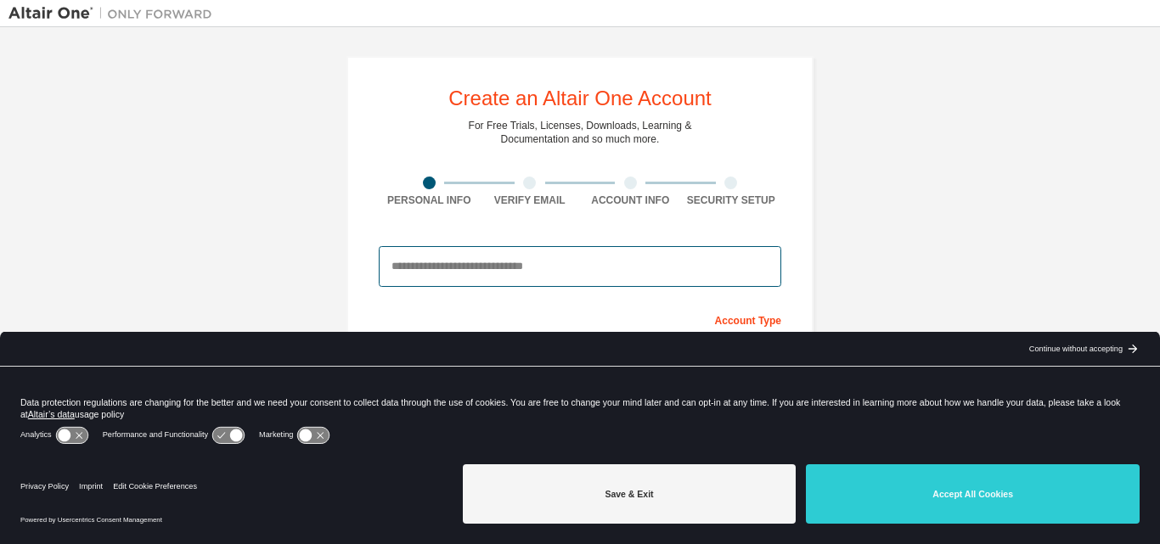
click at [470, 277] on input "email" at bounding box center [580, 266] width 403 height 41
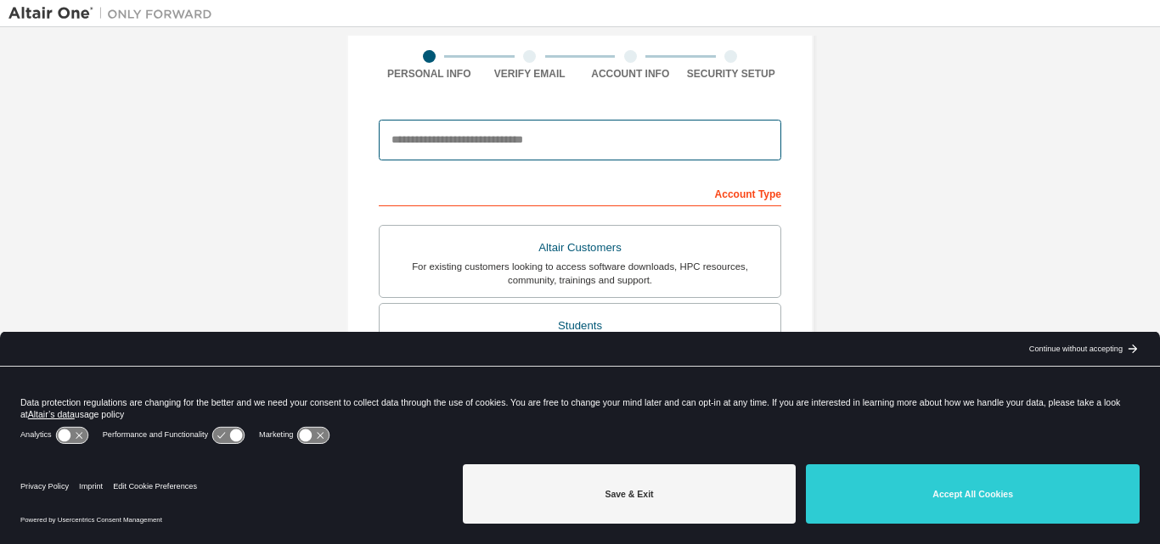
scroll to position [129, 0]
type input "**********"
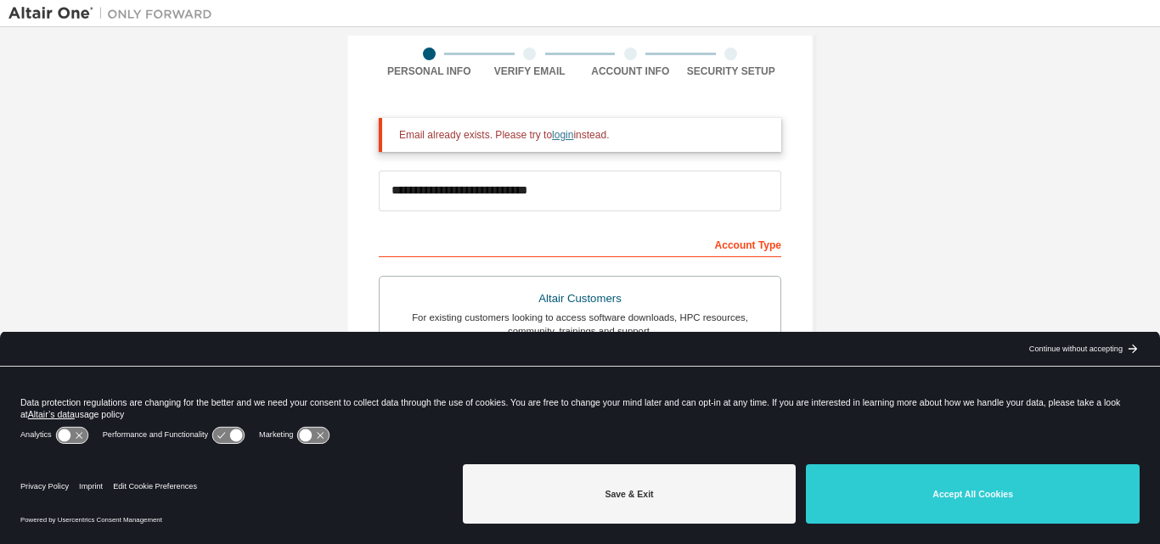
click at [552, 141] on link "login" at bounding box center [562, 135] width 21 height 12
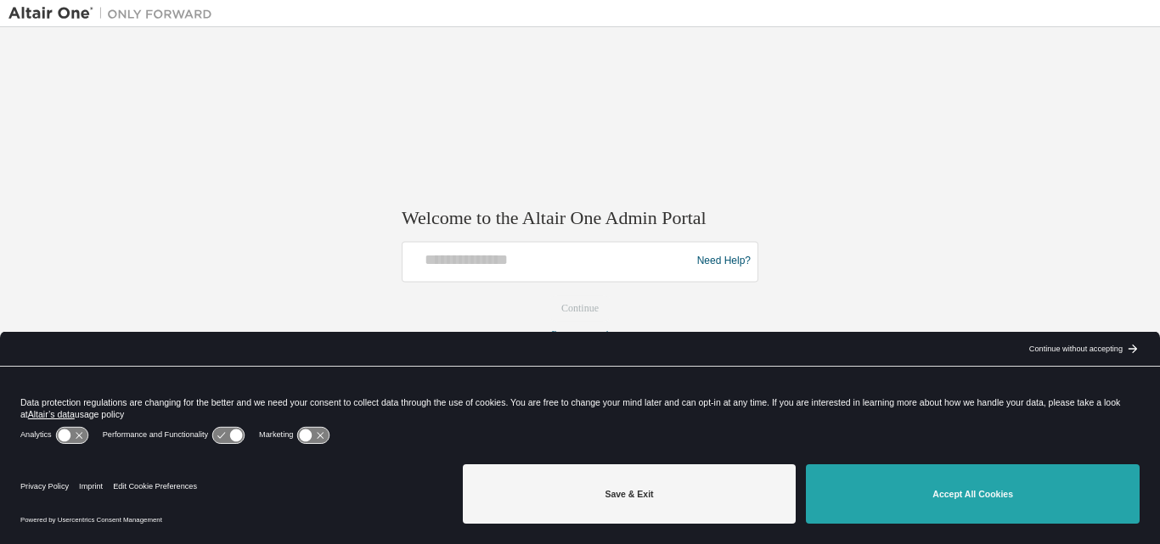
click at [1016, 493] on button "Accept All Cookies" at bounding box center [973, 493] width 334 height 59
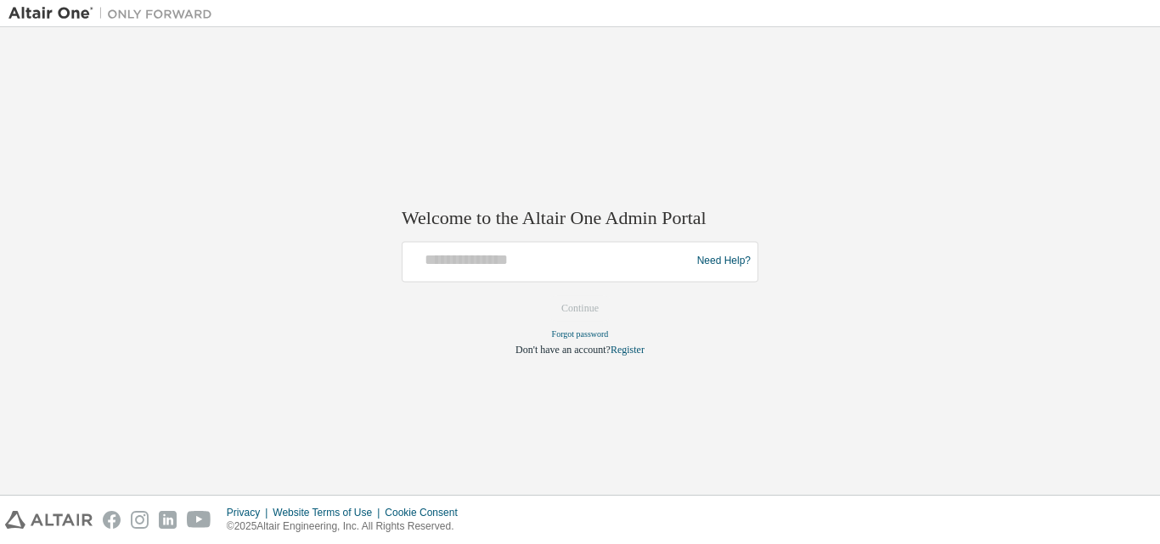
click at [690, 259] on div "Need Help?" at bounding box center [720, 261] width 62 height 32
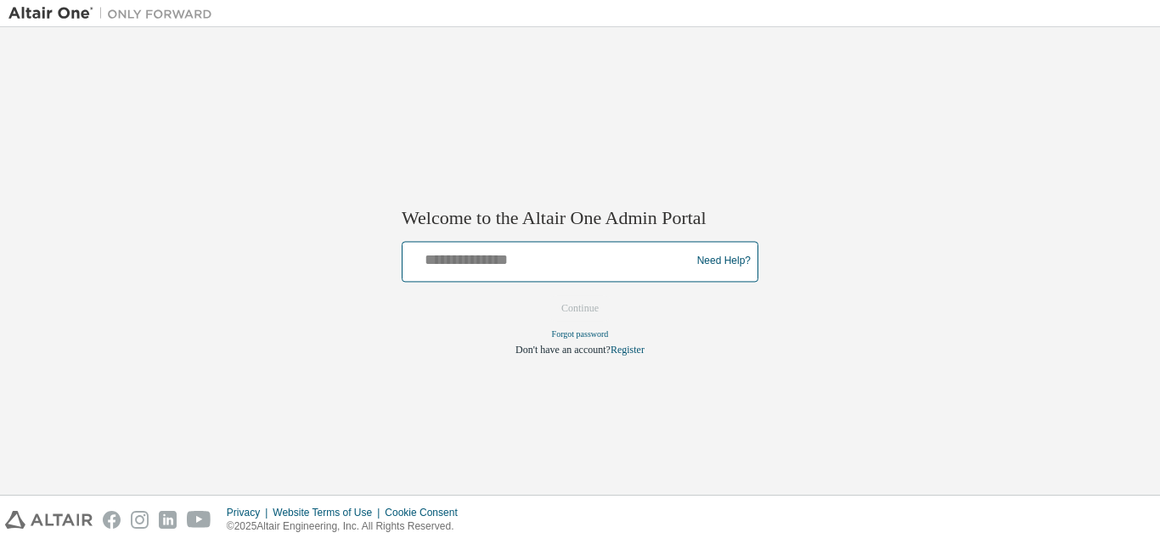
click at [613, 264] on input "text" at bounding box center [548, 257] width 279 height 25
type input "**********"
click at [543, 296] on button "Continue" at bounding box center [579, 308] width 73 height 25
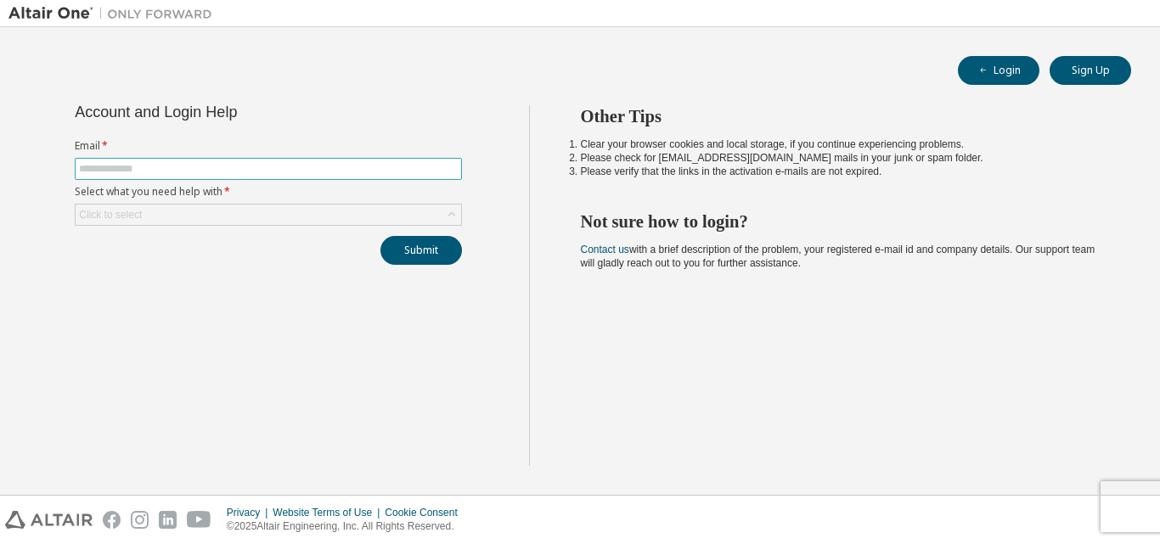
click at [314, 172] on input "text" at bounding box center [268, 169] width 379 height 14
type input "**********"
click at [369, 216] on div "Click to select" at bounding box center [269, 215] width 386 height 20
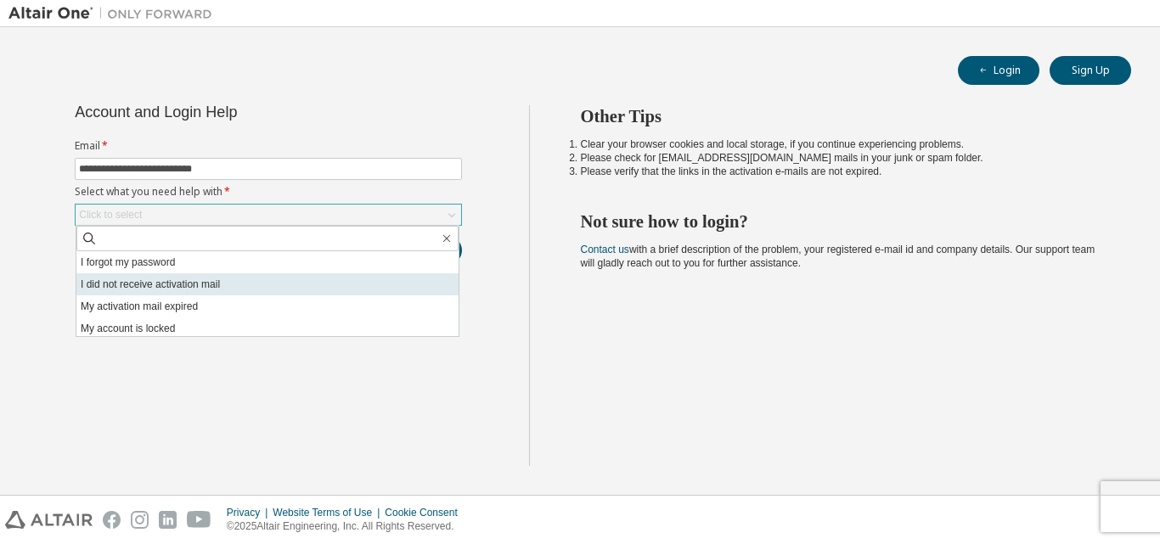
click at [335, 277] on li "I did not receive activation mail" at bounding box center [267, 284] width 382 height 22
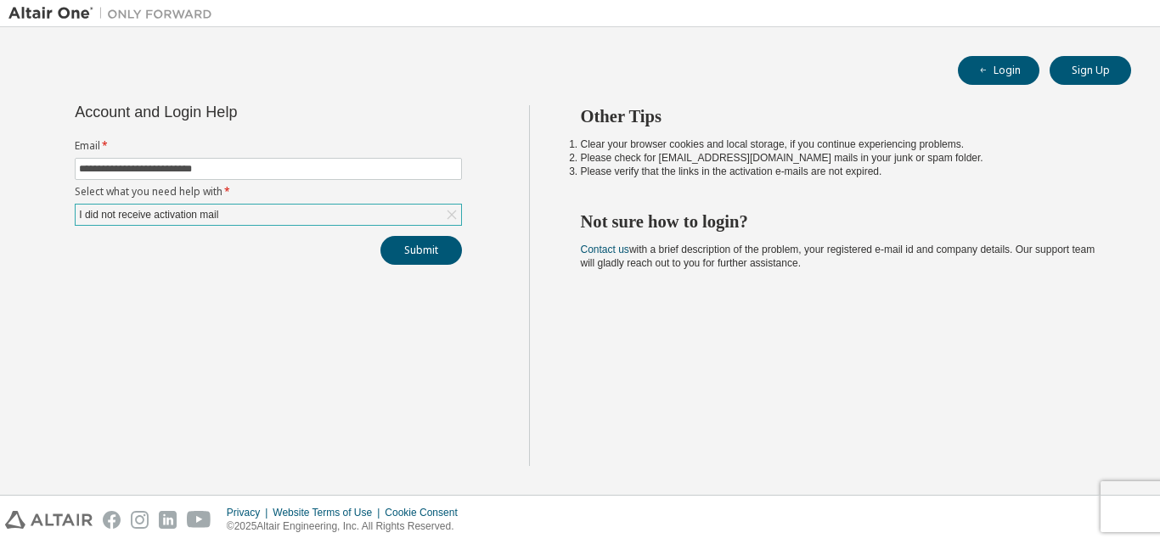
click at [312, 213] on div "I did not receive activation mail" at bounding box center [269, 215] width 386 height 20
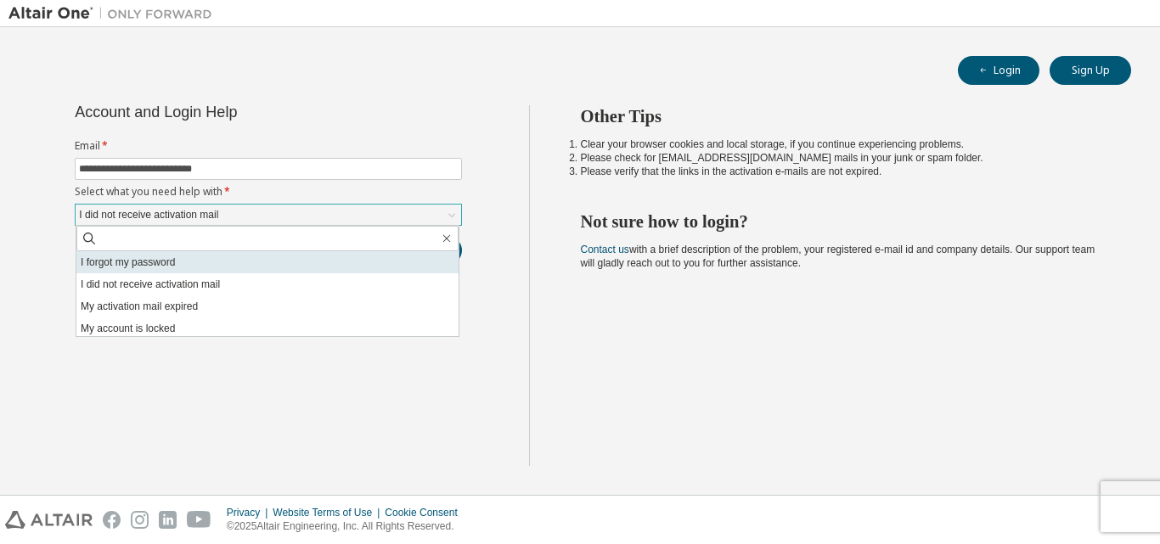
click at [226, 262] on li "I forgot my password" at bounding box center [267, 262] width 382 height 22
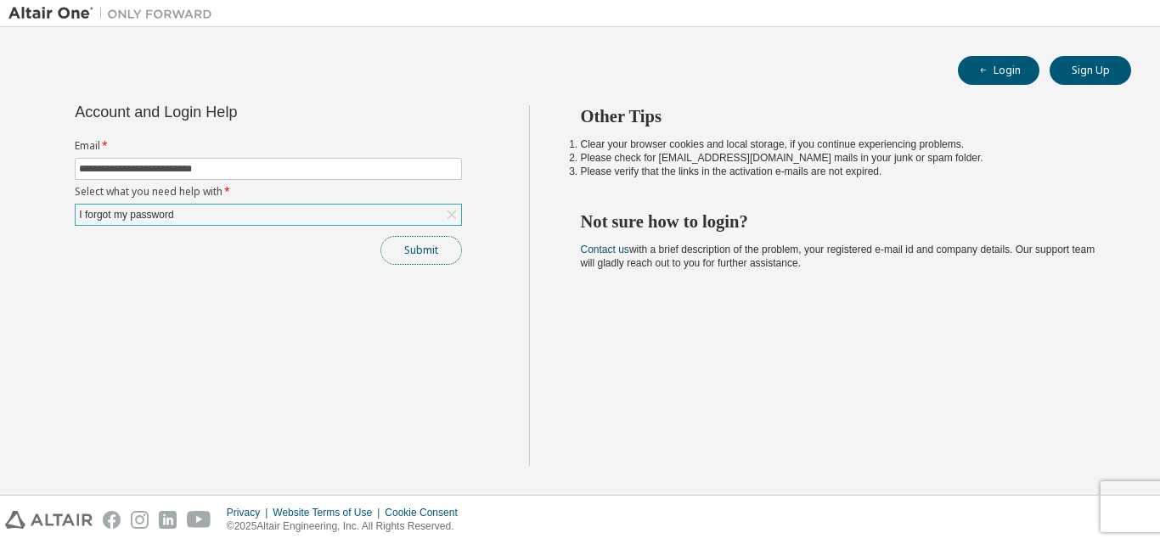
click at [403, 251] on button "Submit" at bounding box center [421, 250] width 82 height 29
click at [433, 248] on button "Submit" at bounding box center [421, 250] width 82 height 29
click at [457, 215] on icon at bounding box center [451, 214] width 17 height 17
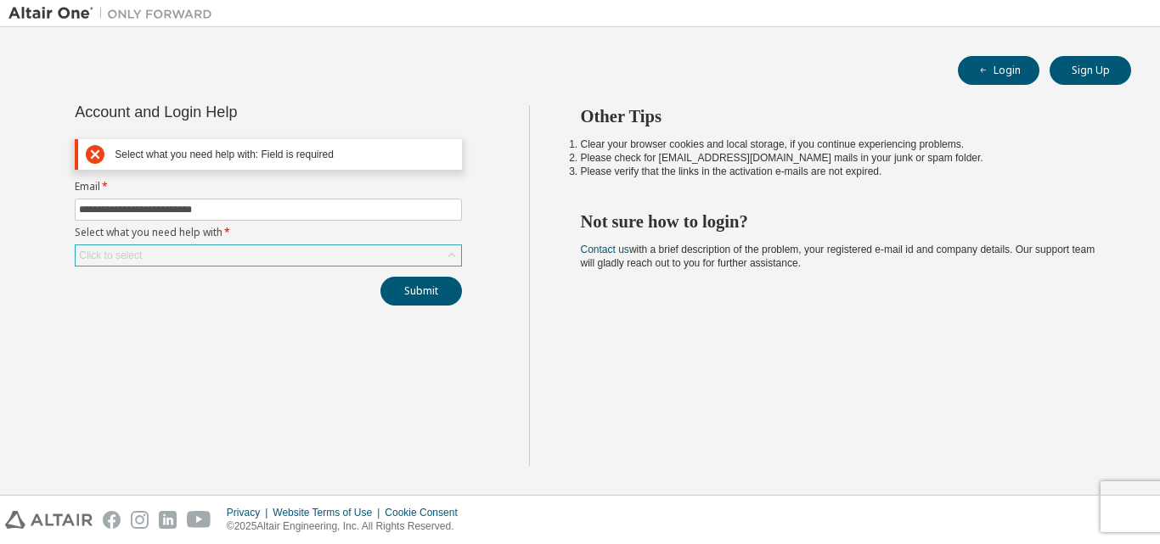
click at [301, 251] on div "Click to select" at bounding box center [269, 255] width 386 height 20
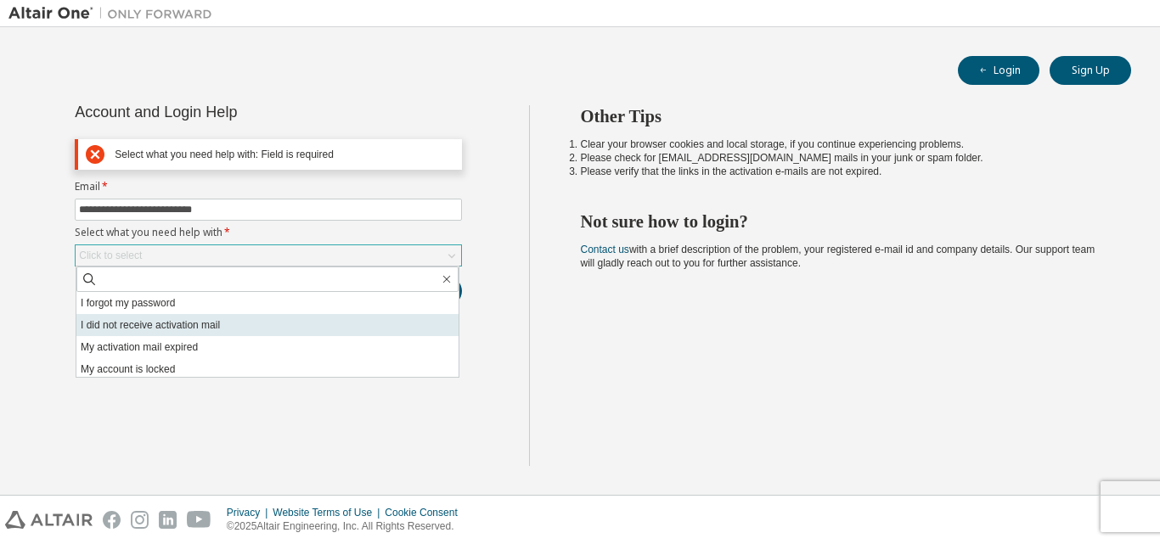
scroll to position [48, 0]
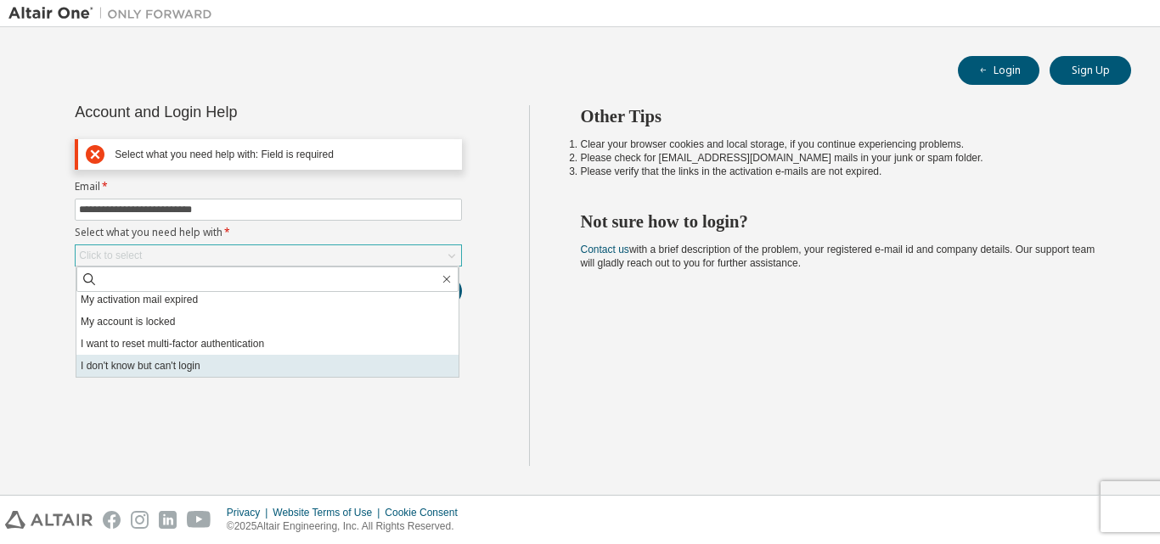
click at [193, 364] on li "I don't know but can't login" at bounding box center [267, 366] width 382 height 22
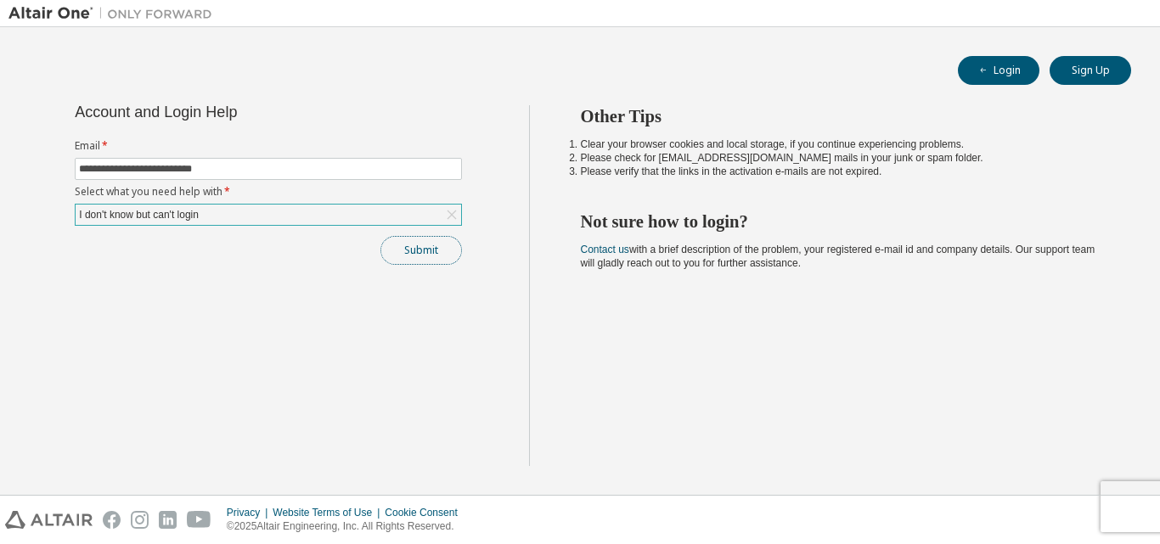
click at [405, 238] on button "Submit" at bounding box center [421, 250] width 82 height 29
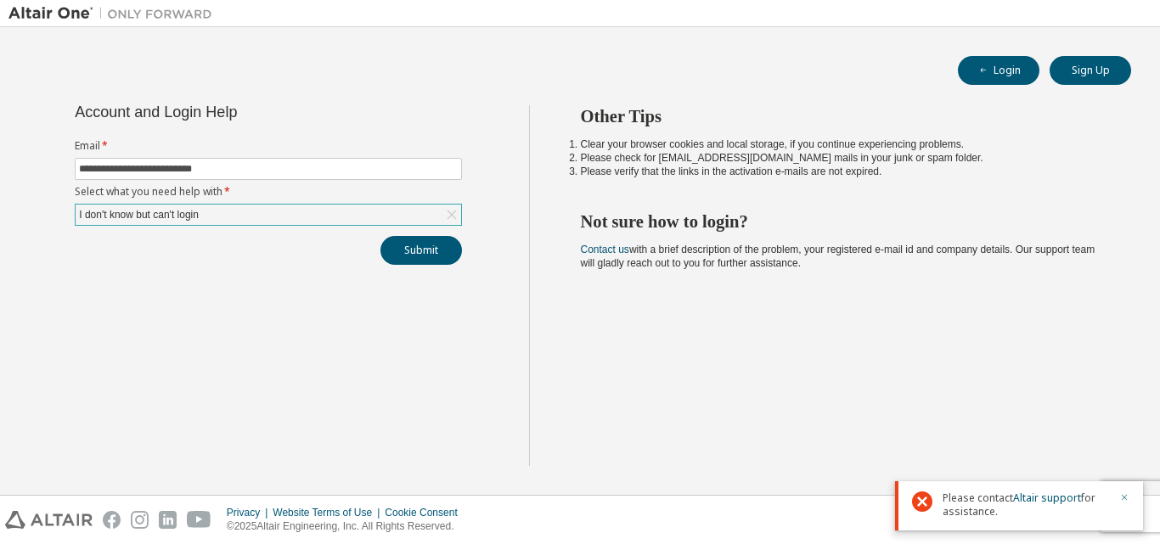
click at [1127, 493] on icon "button" at bounding box center [1124, 498] width 10 height 10
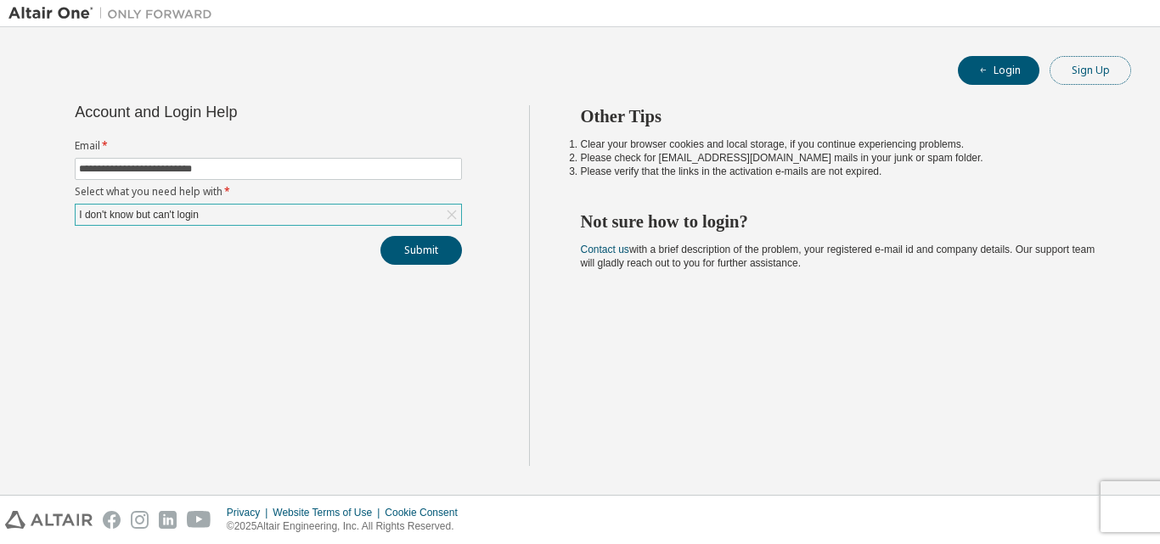
click at [1083, 77] on button "Sign Up" at bounding box center [1091, 70] width 82 height 29
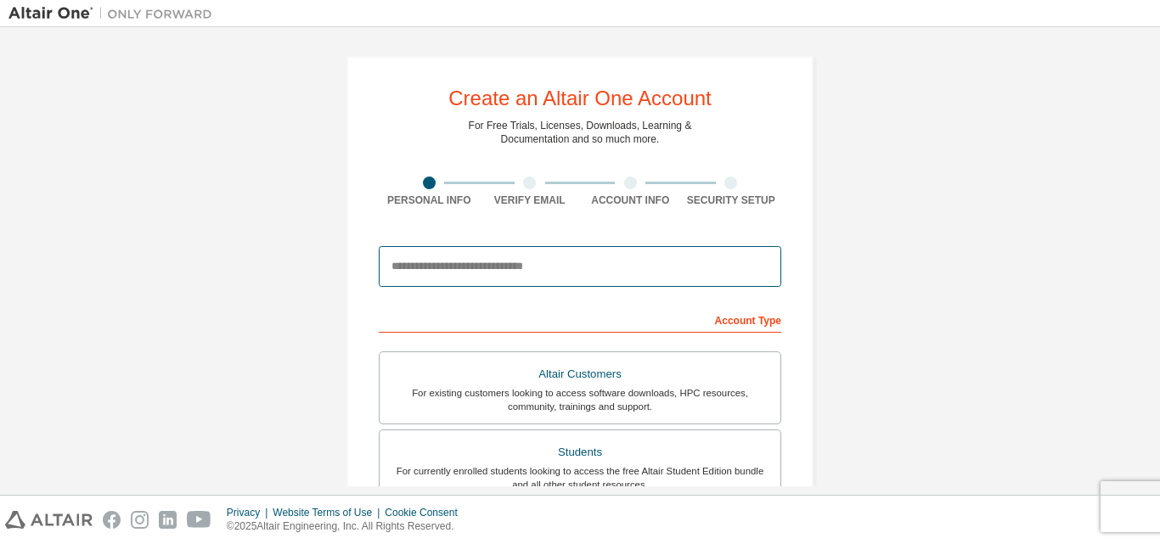
click at [476, 267] on input "email" at bounding box center [580, 266] width 403 height 41
type input "**********"
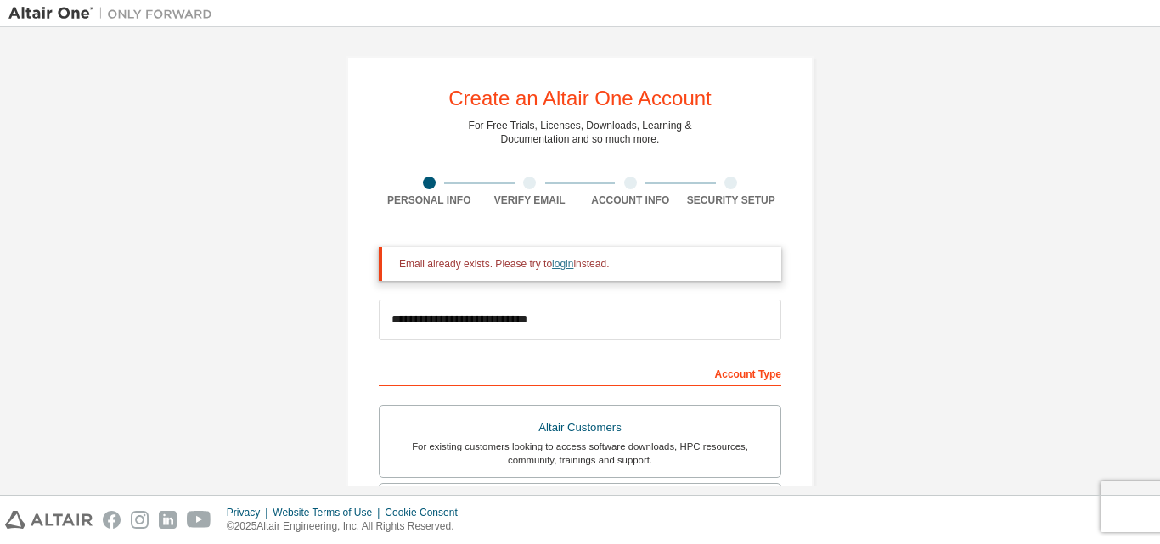
click at [558, 263] on link "login" at bounding box center [562, 264] width 21 height 12
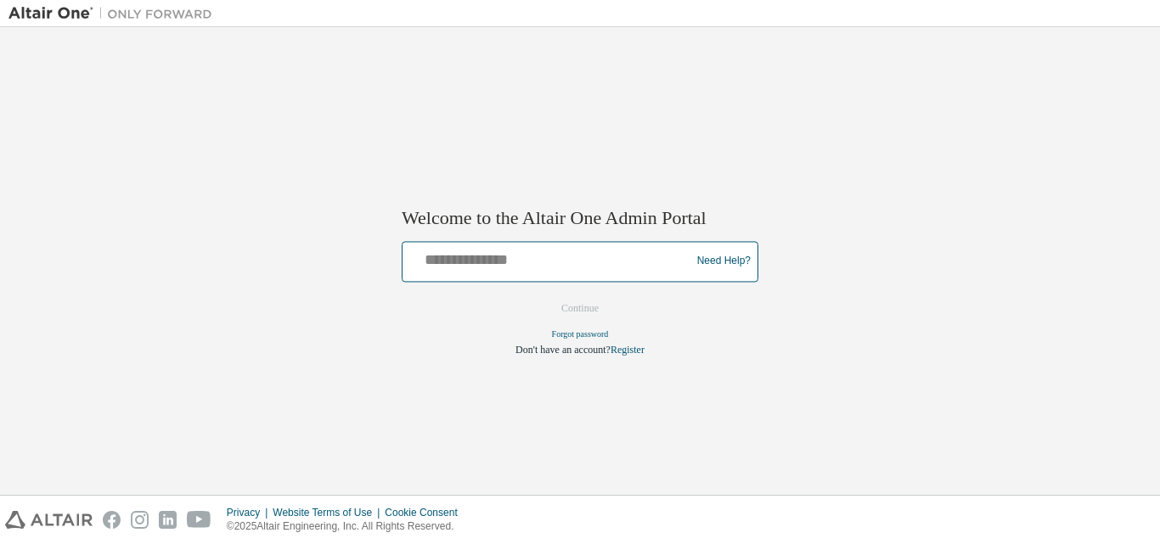
click at [532, 262] on input "text" at bounding box center [548, 257] width 279 height 25
type input "**********"
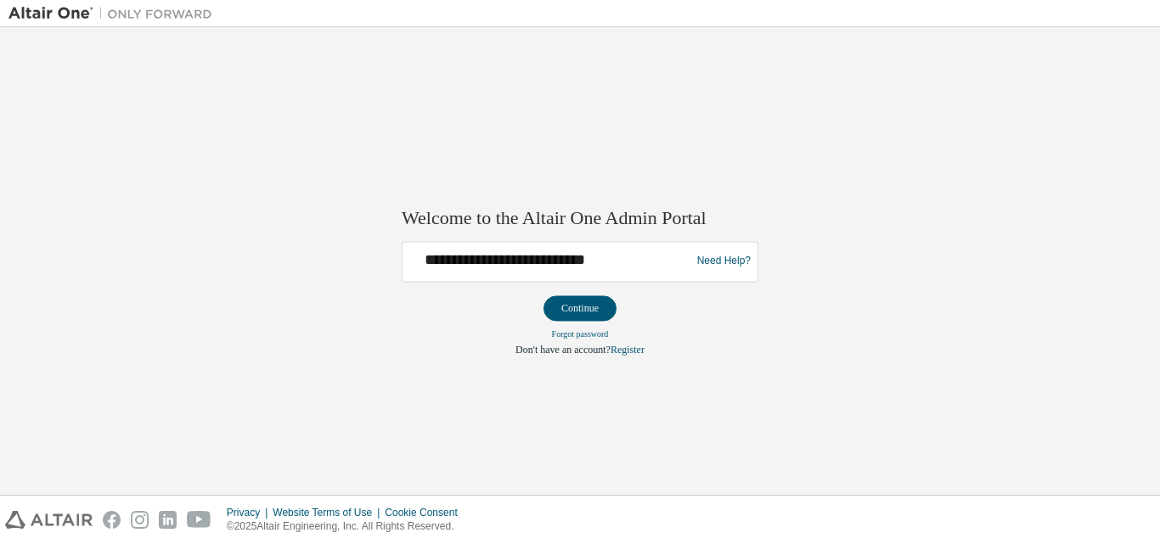
click at [586, 325] on div at bounding box center [580, 326] width 357 height 2
click at [585, 318] on button "Continue" at bounding box center [579, 308] width 73 height 25
click at [575, 339] on link "Forgot password" at bounding box center [580, 333] width 57 height 9
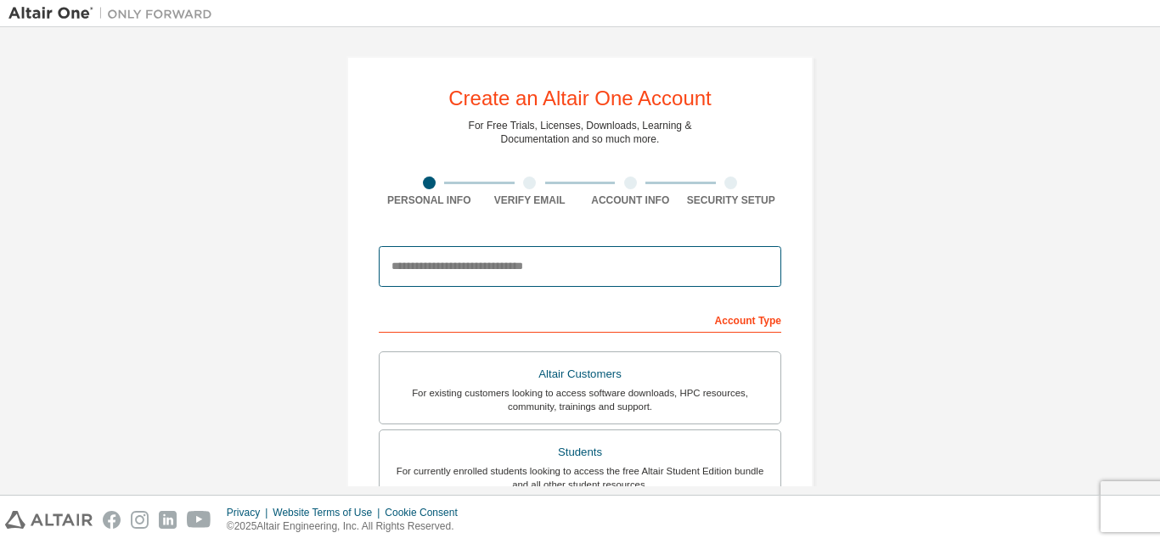
click at [542, 262] on input "email" at bounding box center [580, 266] width 403 height 41
type input "**********"
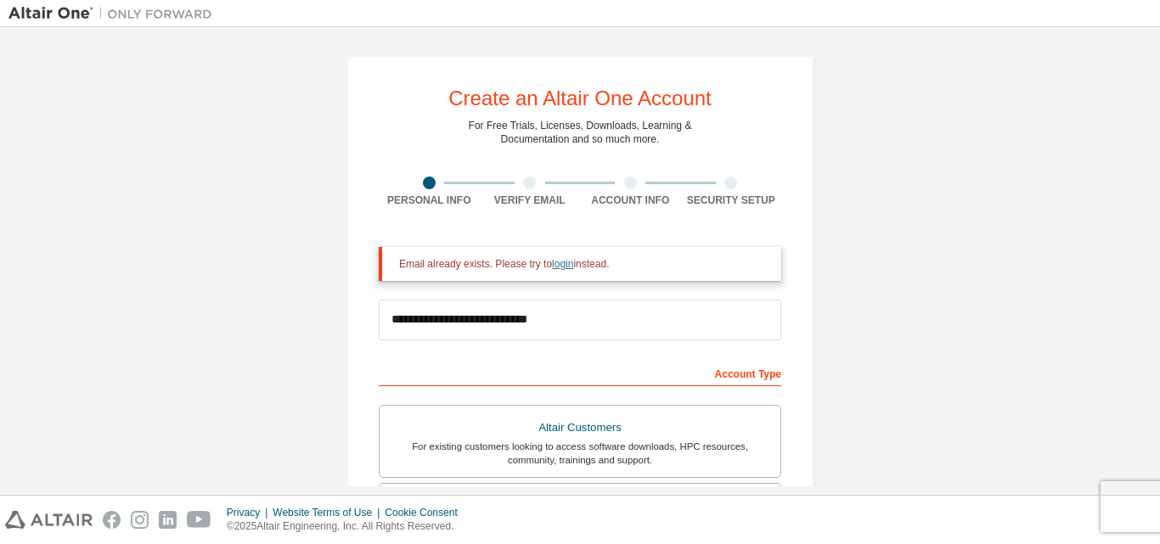
click at [552, 267] on link "login" at bounding box center [562, 264] width 21 height 12
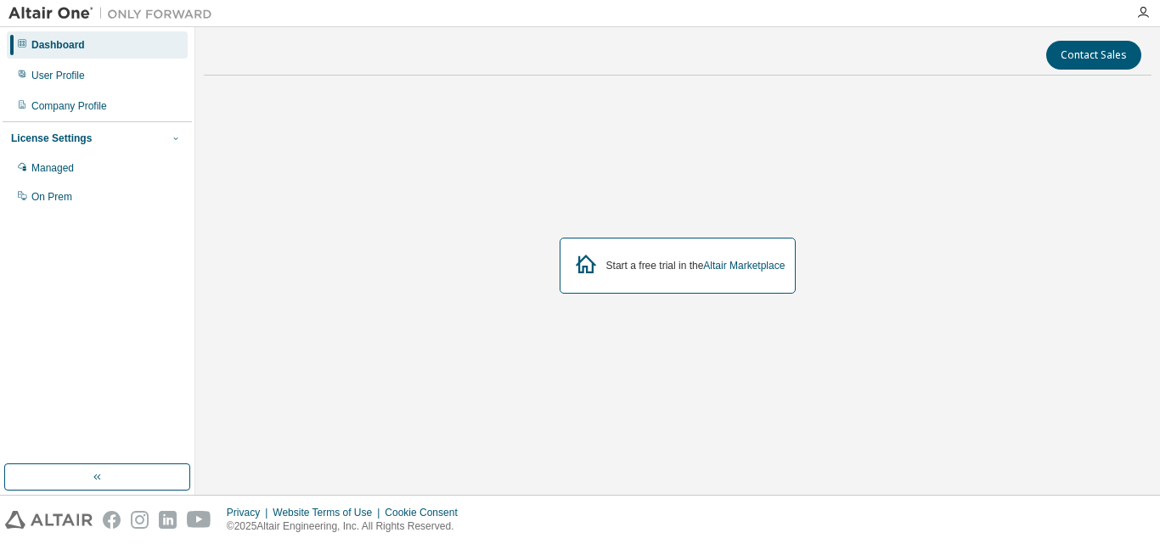
click at [177, 137] on icon "button" at bounding box center [176, 138] width 10 height 10
click at [78, 71] on div "User Profile" at bounding box center [57, 76] width 53 height 14
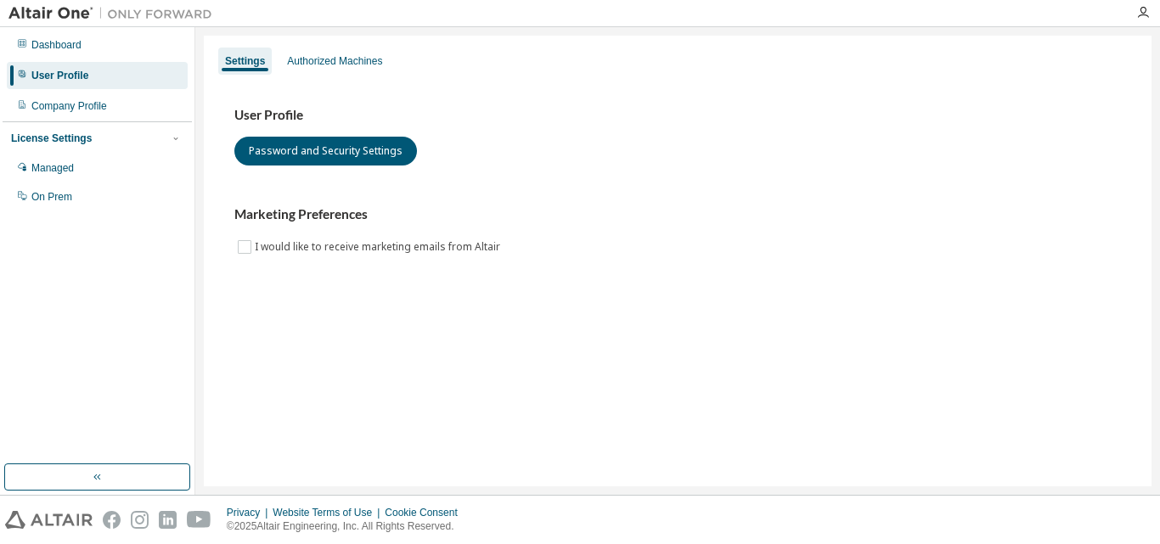
click at [347, 75] on div "Settings Authorized Machines" at bounding box center [677, 61] width 927 height 31
click at [337, 64] on div "Authorized Machines" at bounding box center [334, 61] width 95 height 14
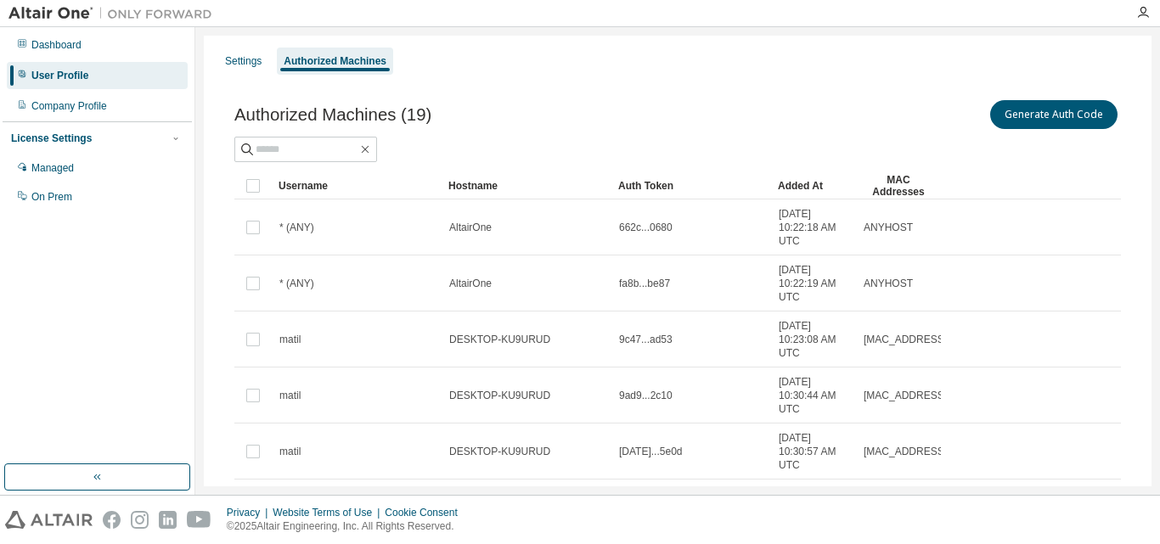
click at [260, 45] on div "Settings Authorized Machines Authorized Machines (19) Generate Auth Code Clear …" at bounding box center [678, 443] width 948 height 814
click at [131, 487] on button "button" at bounding box center [97, 477] width 186 height 27
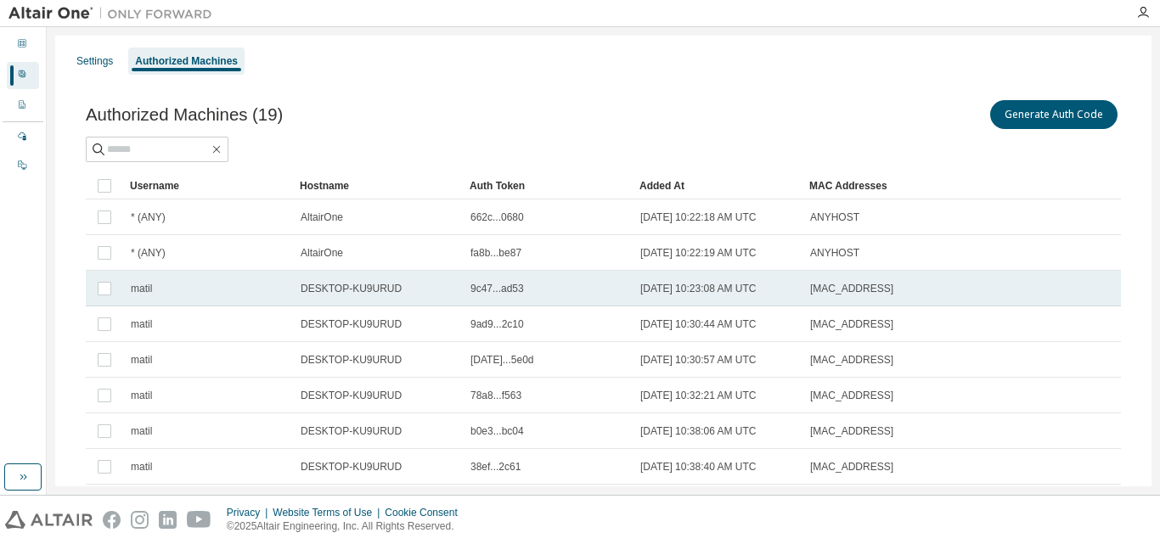
click at [198, 296] on td "matil" at bounding box center [208, 289] width 170 height 36
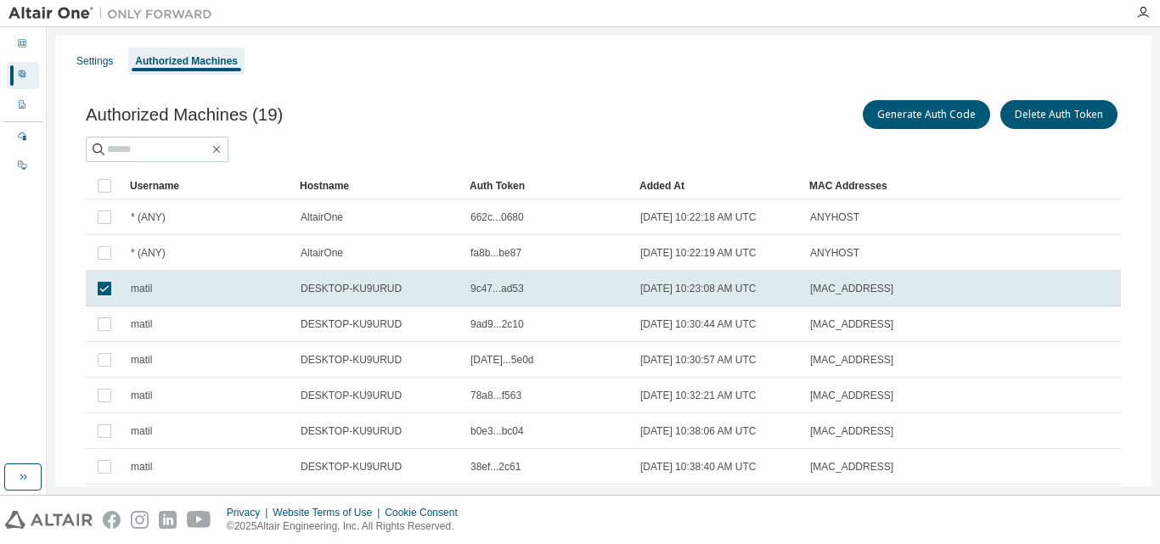
click at [198, 296] on td "matil" at bounding box center [208, 289] width 170 height 36
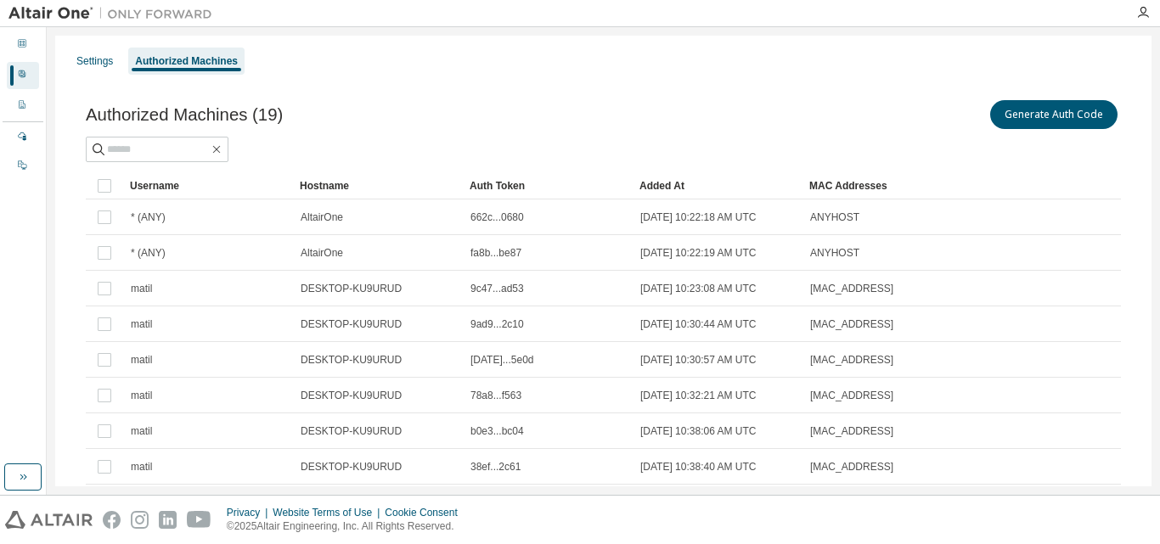
click at [198, 296] on td "matil" at bounding box center [208, 289] width 170 height 36
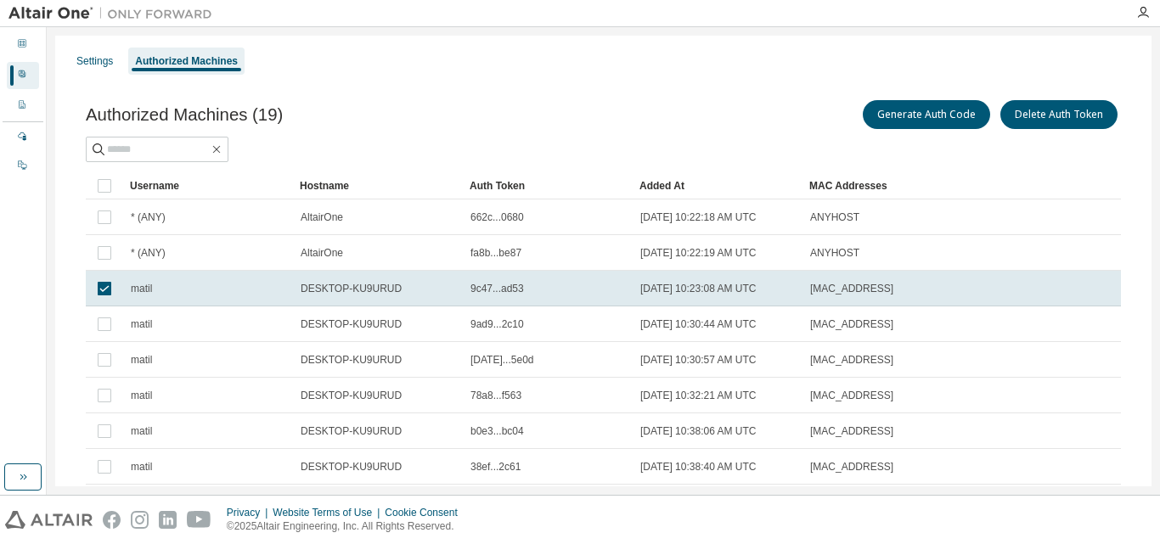
click at [198, 296] on td "matil" at bounding box center [208, 289] width 170 height 36
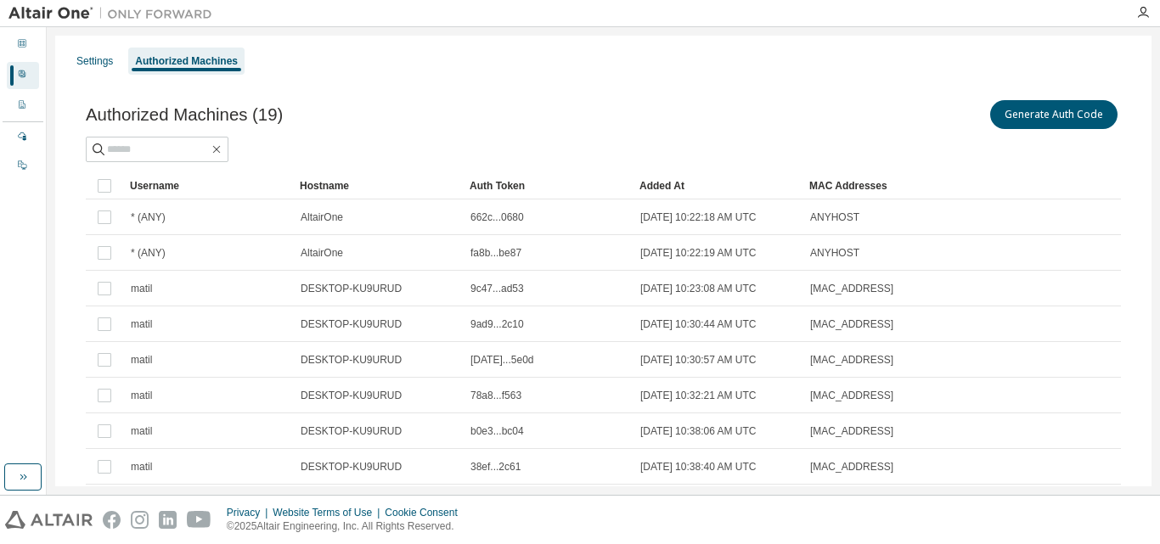
click at [198, 296] on td "matil" at bounding box center [208, 289] width 170 height 36
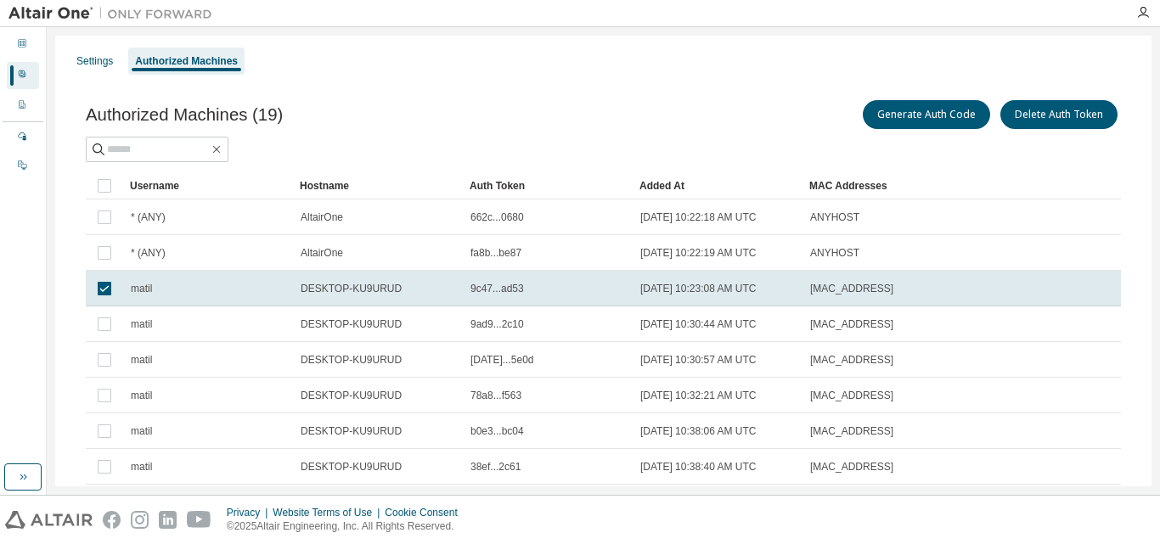
click at [198, 296] on td "matil" at bounding box center [208, 289] width 170 height 36
